Goal: Navigation & Orientation: Find specific page/section

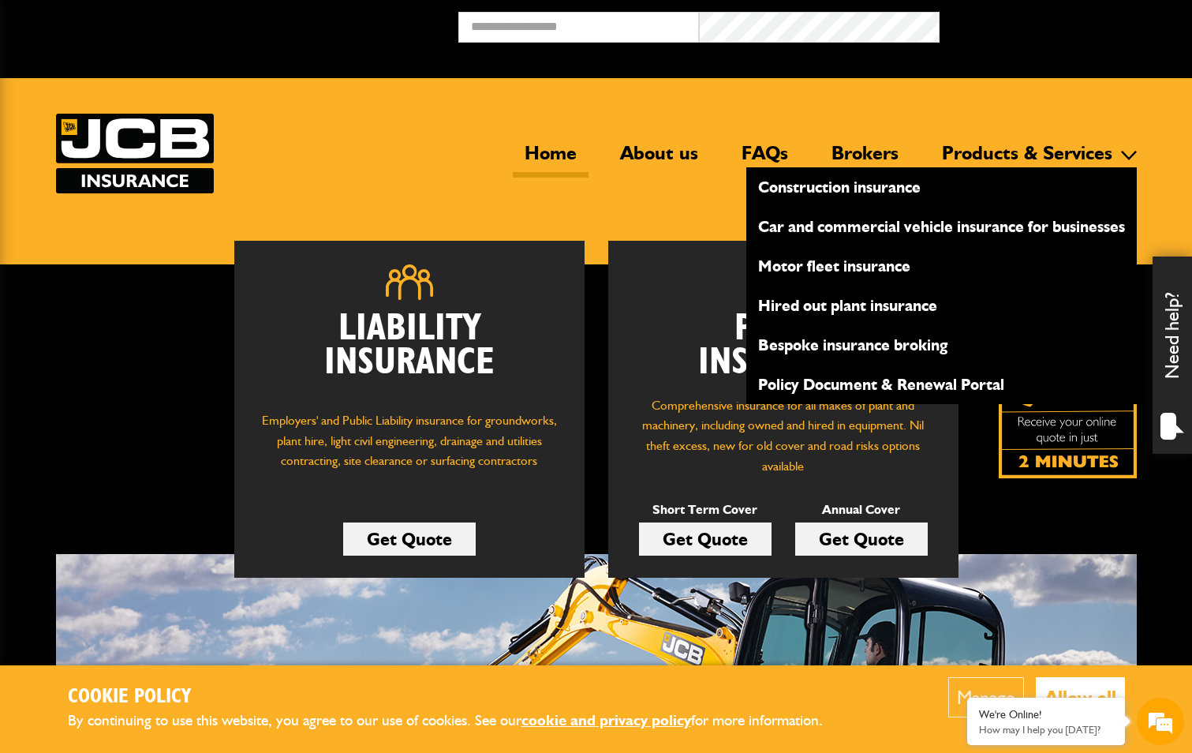
click at [917, 189] on link "Construction insurance" at bounding box center [942, 187] width 391 height 27
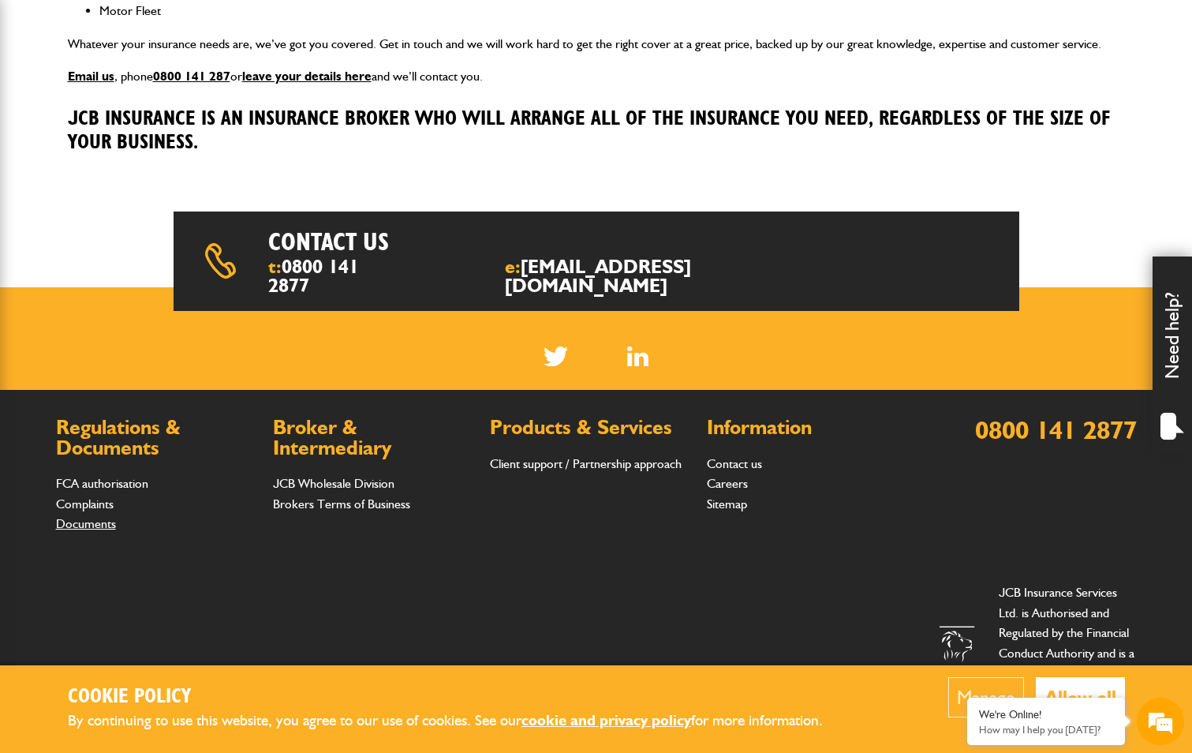
click at [99, 516] on link "Documents" at bounding box center [86, 523] width 60 height 15
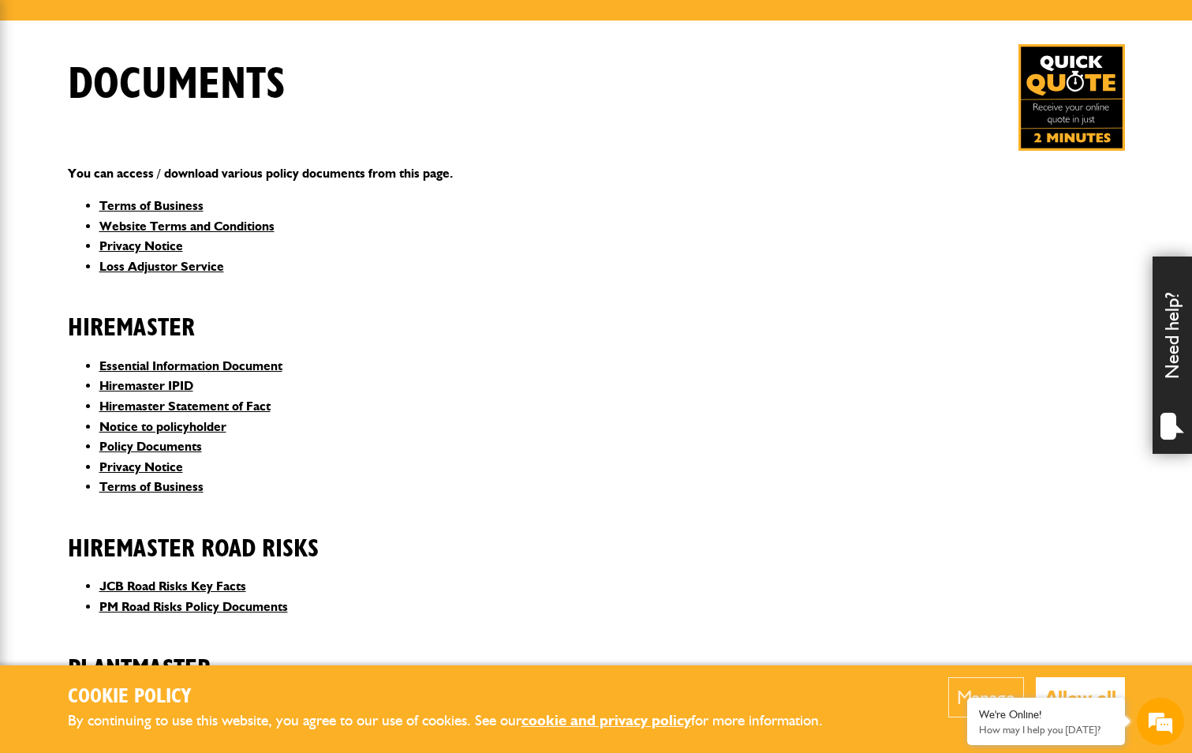
scroll to position [237, 0]
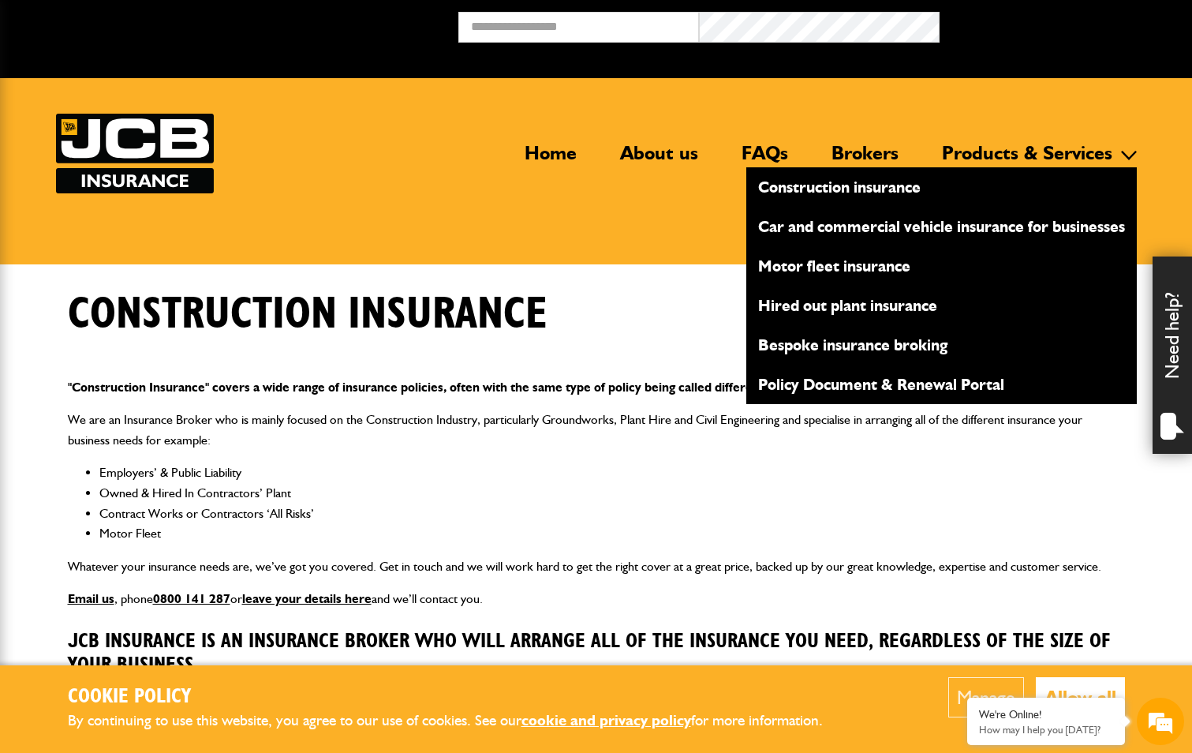
click at [855, 191] on link "Construction insurance" at bounding box center [942, 187] width 391 height 27
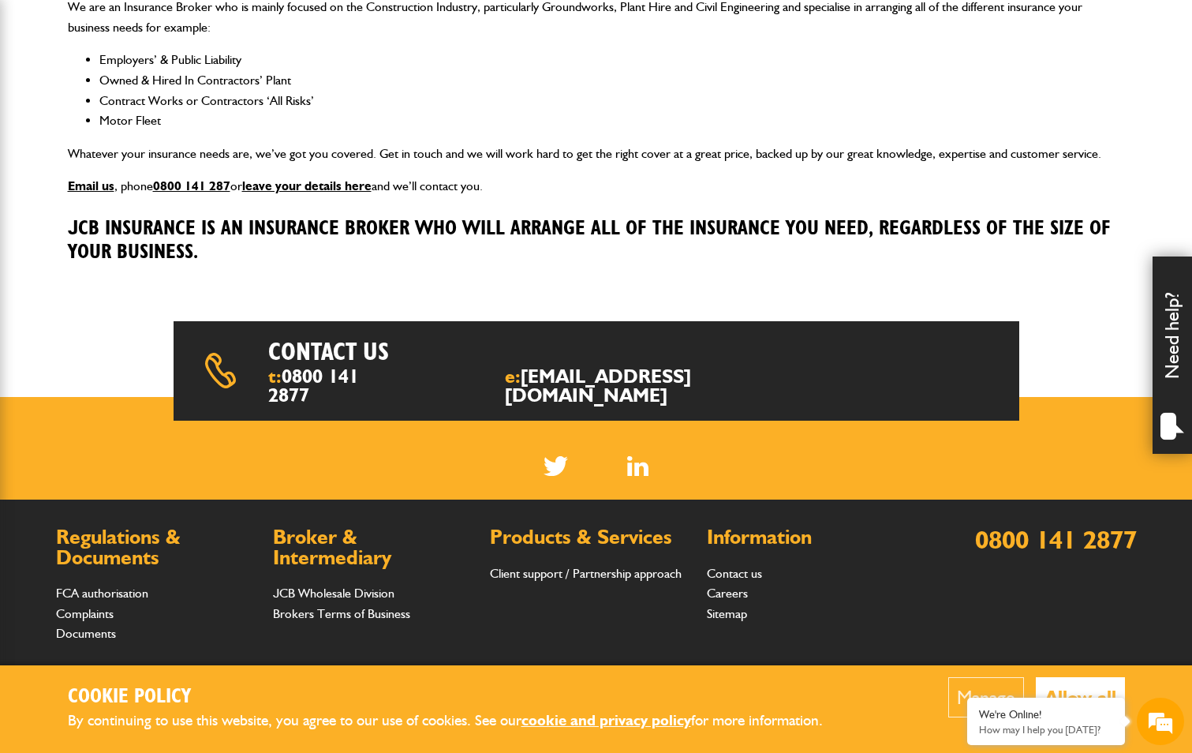
scroll to position [522, 0]
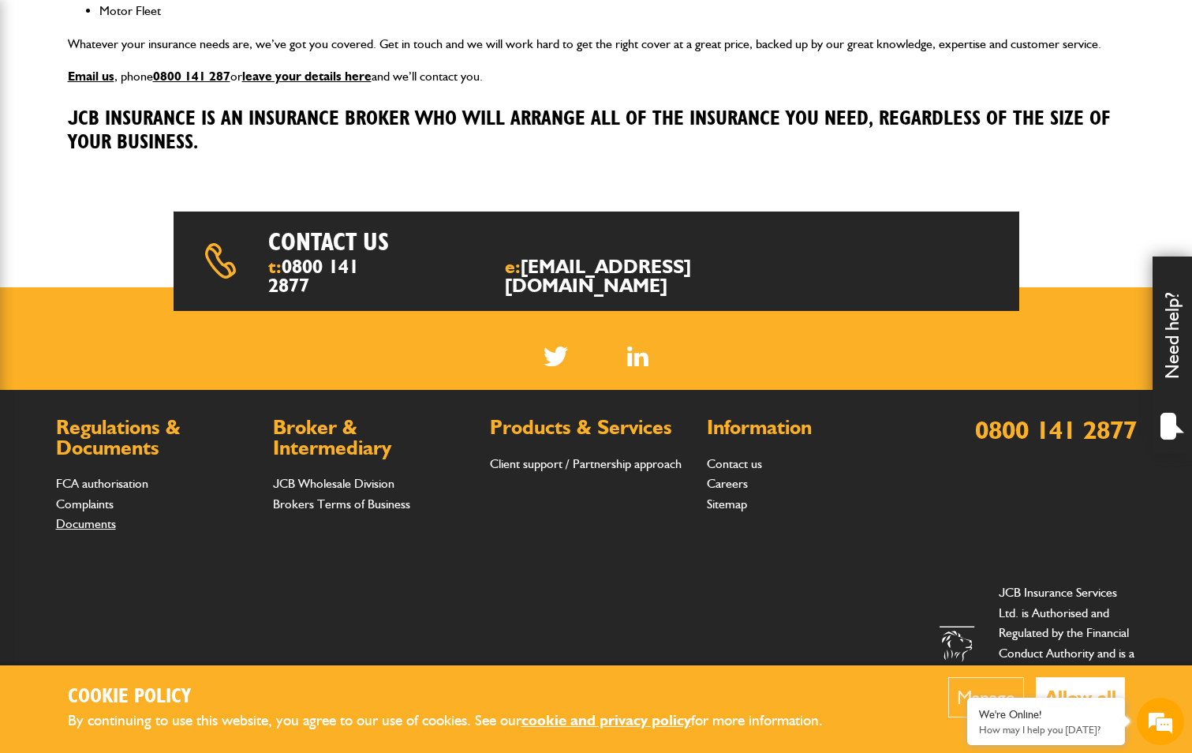
click at [90, 516] on link "Documents" at bounding box center [86, 523] width 60 height 15
